Goal: Information Seeking & Learning: Compare options

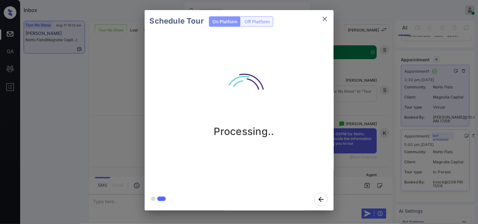
scroll to position [6459, 0]
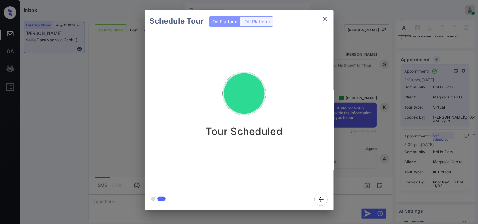
click at [327, 16] on icon "close" at bounding box center [325, 19] width 8 height 8
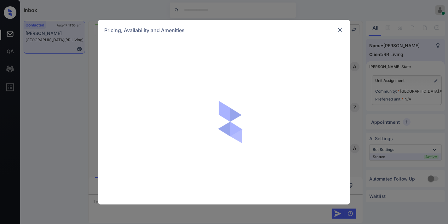
scroll to position [549, 0]
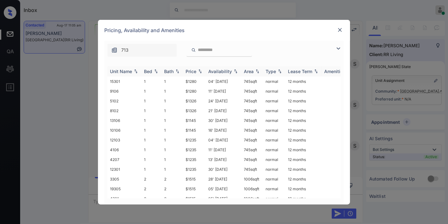
click at [196, 67] on th "Price" at bounding box center [194, 71] width 23 height 10
click at [196, 81] on td "$1145" at bounding box center [194, 82] width 23 height 10
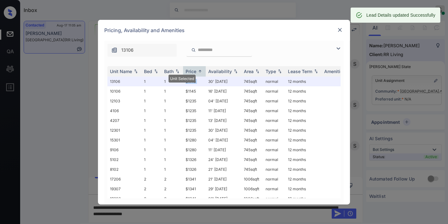
click at [339, 27] on img at bounding box center [340, 30] width 6 height 6
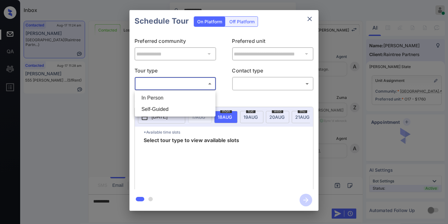
scroll to position [830, 0]
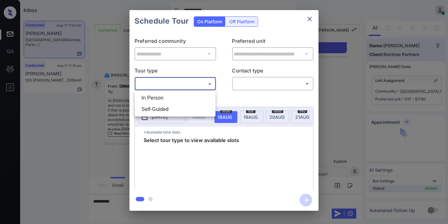
click at [312, 20] on div at bounding box center [224, 112] width 448 height 224
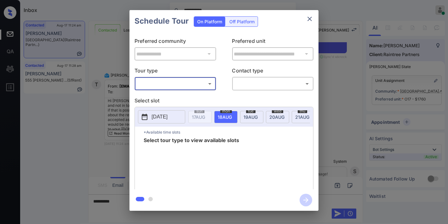
click at [313, 22] on icon "close" at bounding box center [310, 19] width 8 height 8
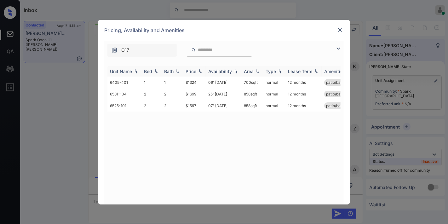
scroll to position [787, 0]
click at [197, 70] on img at bounding box center [200, 71] width 6 height 4
drag, startPoint x: 193, startPoint y: 82, endPoint x: 182, endPoint y: 81, distance: 10.5
click at [182, 81] on tr "6405-401 1 1 $1324 09' Jul 25 700 sqft normal 12 months patio/balcony" at bounding box center [272, 83] width 329 height 12
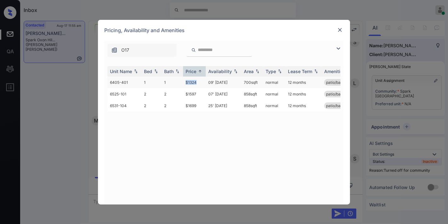
copy tr "$1324"
click at [207, 85] on td "09' Jul 25" at bounding box center [224, 83] width 36 height 12
click at [208, 85] on td "09' Jul 25" at bounding box center [224, 83] width 36 height 12
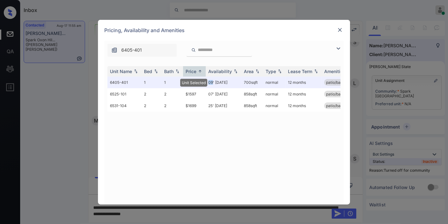
click at [340, 27] on img at bounding box center [340, 30] width 6 height 6
